Goal: Task Accomplishment & Management: Manage account settings

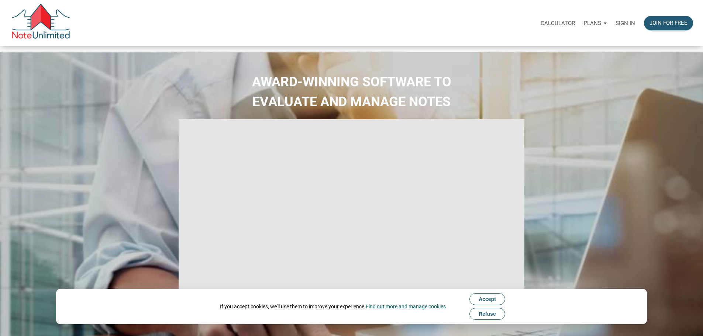
click at [615, 27] on p "Sign in" at bounding box center [625, 23] width 20 height 7
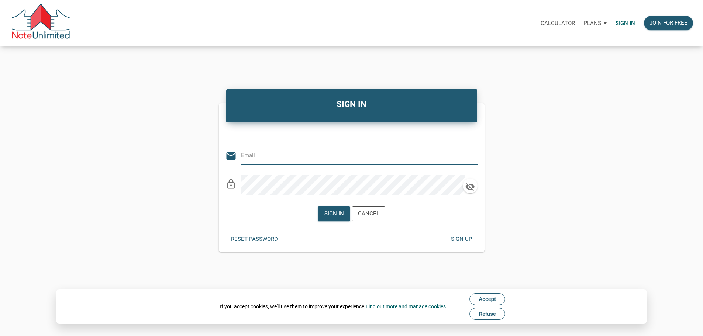
type input "[PERSON_NAME][EMAIL_ADDRESS][DOMAIN_NAME]"
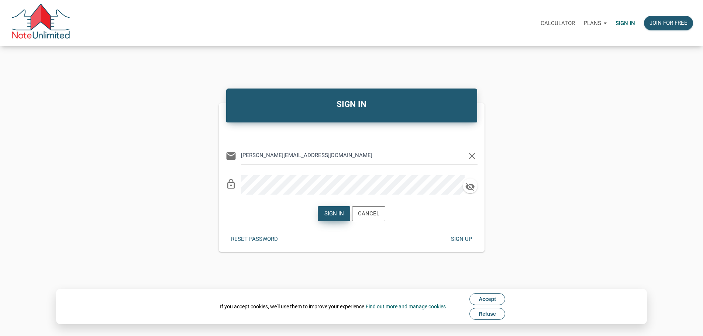
click at [339, 221] on div "Sign in" at bounding box center [334, 214] width 32 height 14
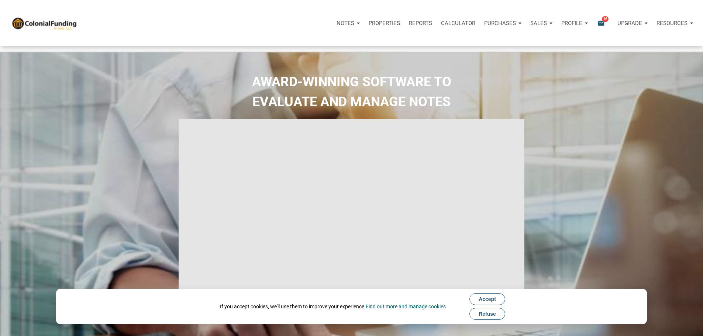
type input "Introduction to new features"
select select
click at [354, 27] on p "Purchases" at bounding box center [345, 23] width 18 height 7
click at [454, 49] on link "Offers" at bounding box center [489, 42] width 70 height 15
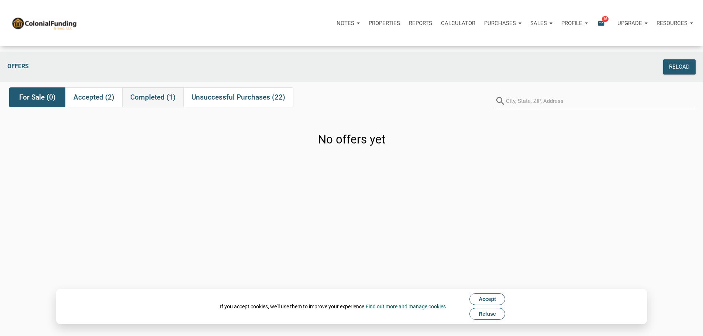
click at [151, 102] on span "Completed (1)" at bounding box center [152, 97] width 45 height 9
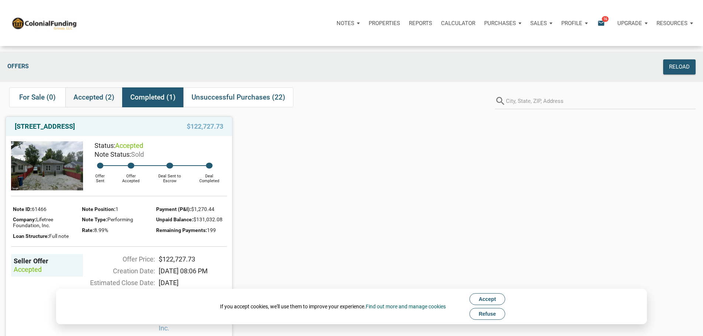
click at [104, 99] on span "Accepted (2)" at bounding box center [93, 97] width 41 height 9
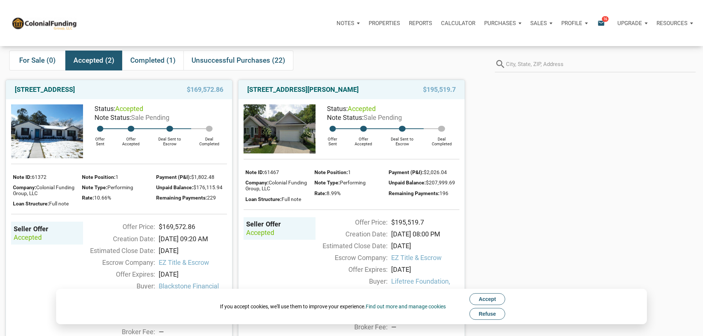
scroll to position [74, 0]
